Goal: Find contact information: Obtain details needed to contact an individual or organization

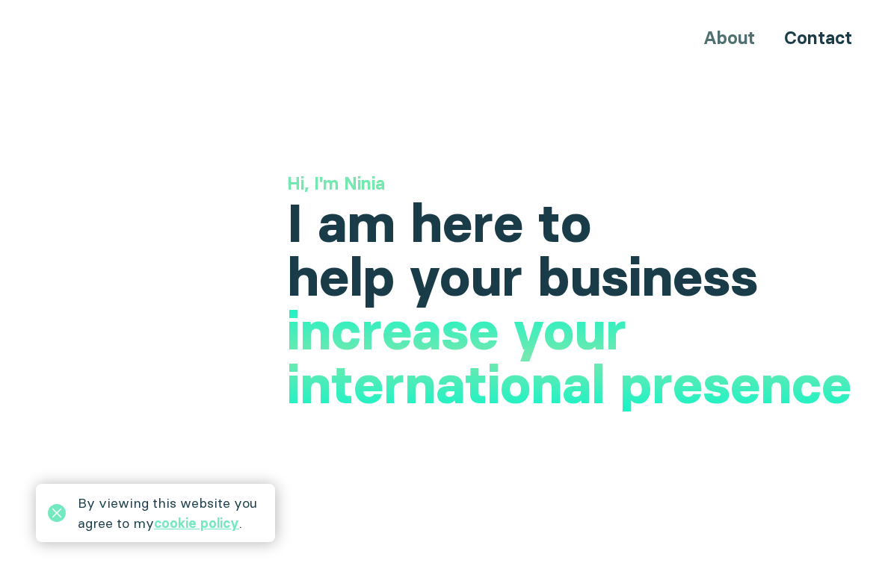
scroll to position [3722, 0]
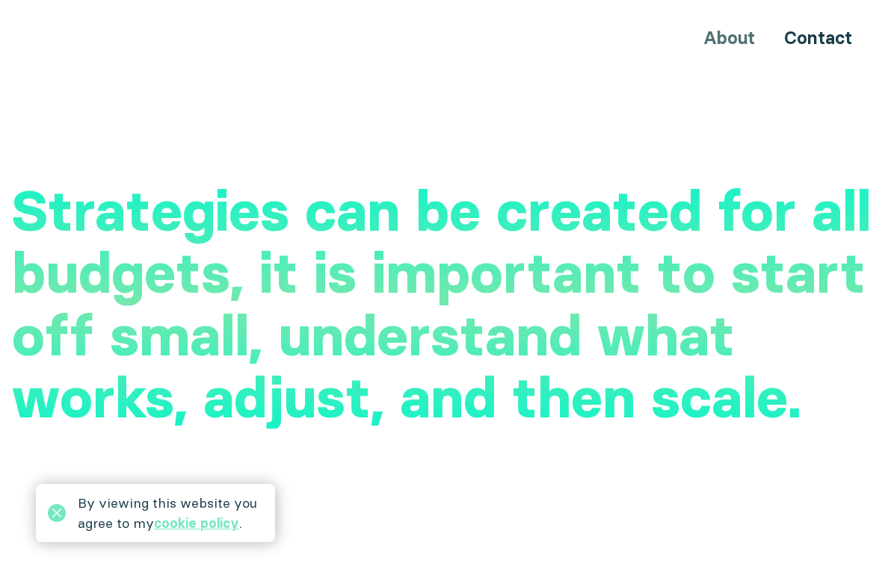
click at [507, 180] on h2 "Strategies can be created for all budgets, it is important to start off small, …" at bounding box center [444, 305] width 864 height 250
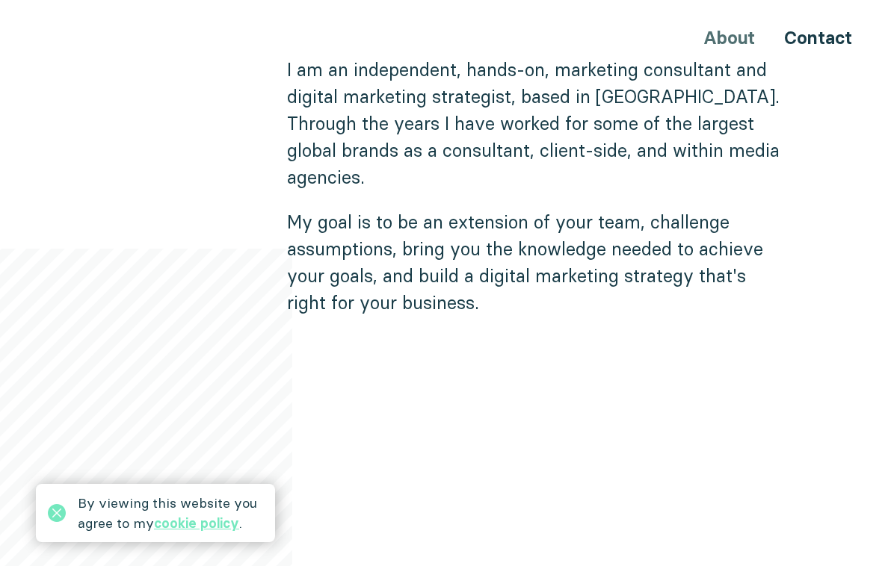
scroll to position [979, 0]
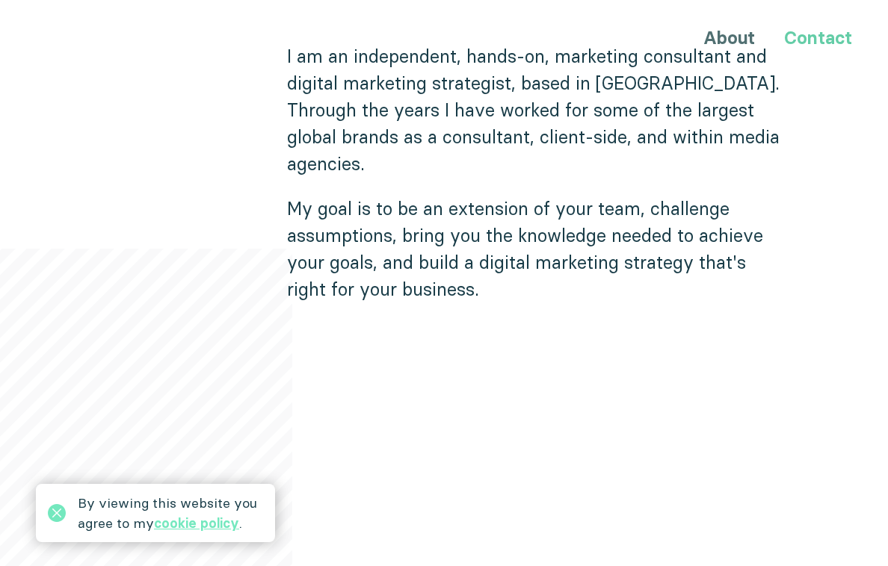
click at [800, 37] on link "Contact" at bounding box center [818, 38] width 68 height 22
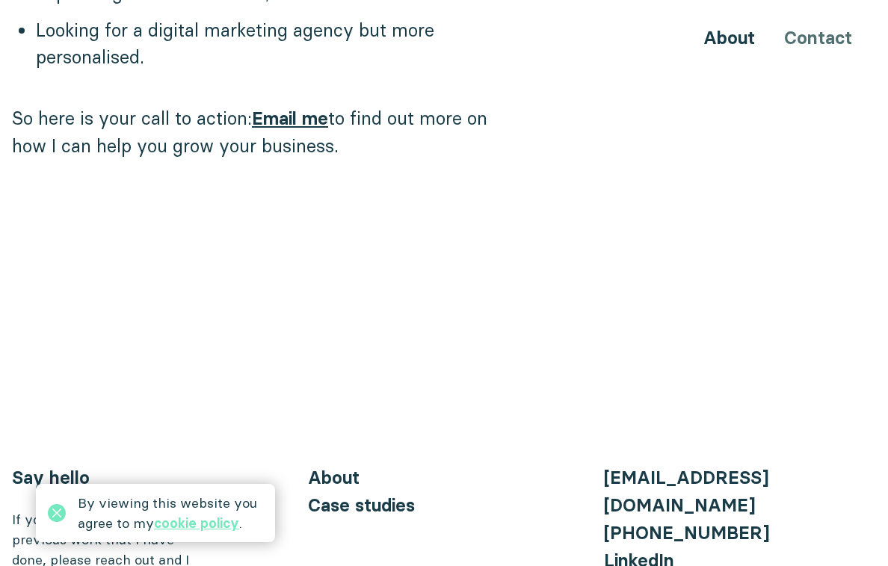
scroll to position [1646, 0]
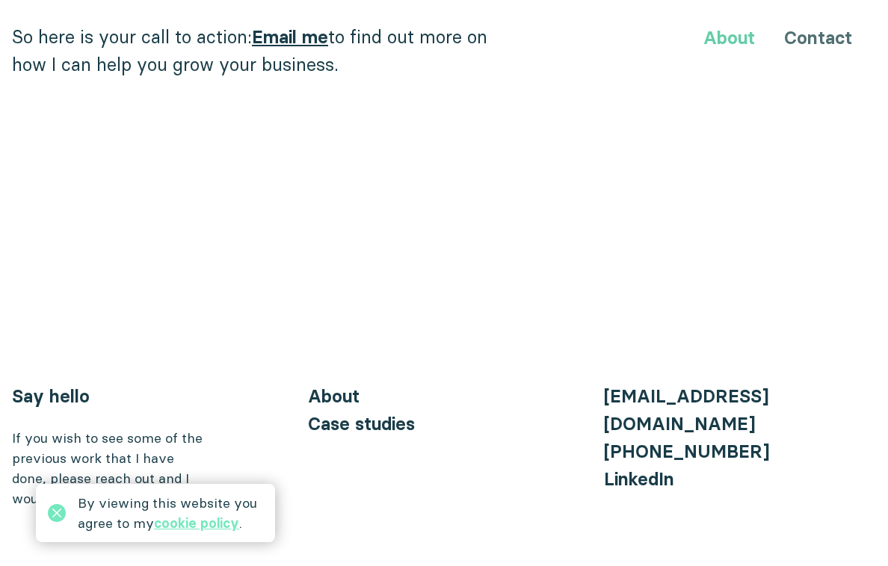
click at [732, 43] on link "About" at bounding box center [729, 38] width 52 height 22
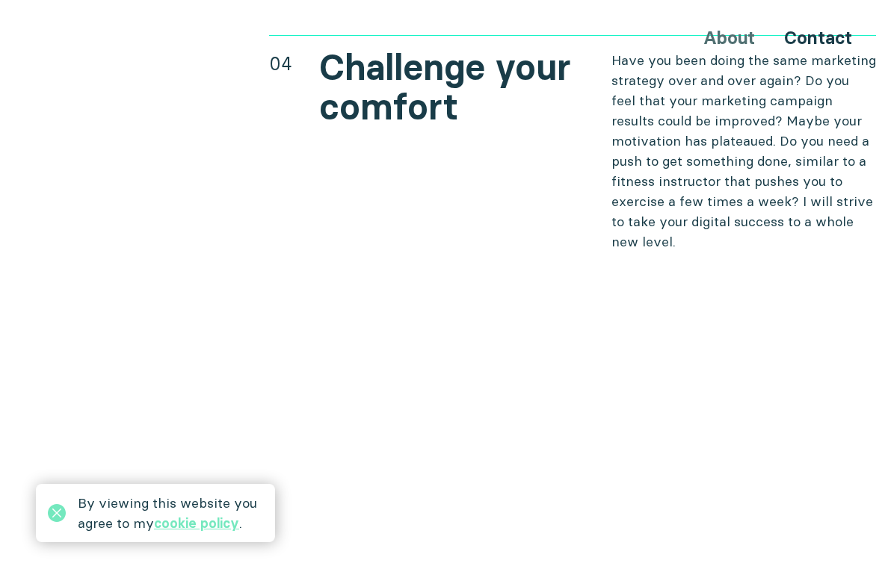
scroll to position [6052, 0]
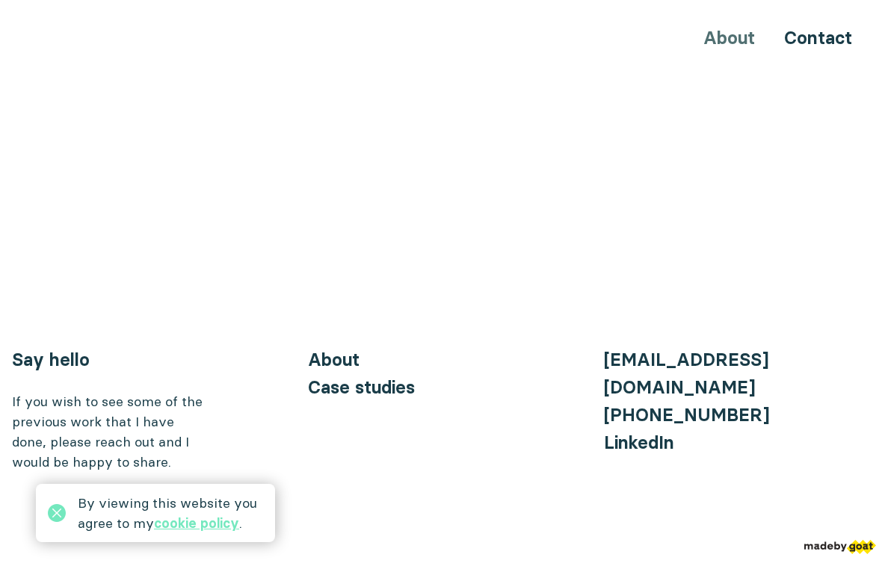
click at [864, 540] on img at bounding box center [840, 547] width 72 height 14
